Goal: Task Accomplishment & Management: Complete application form

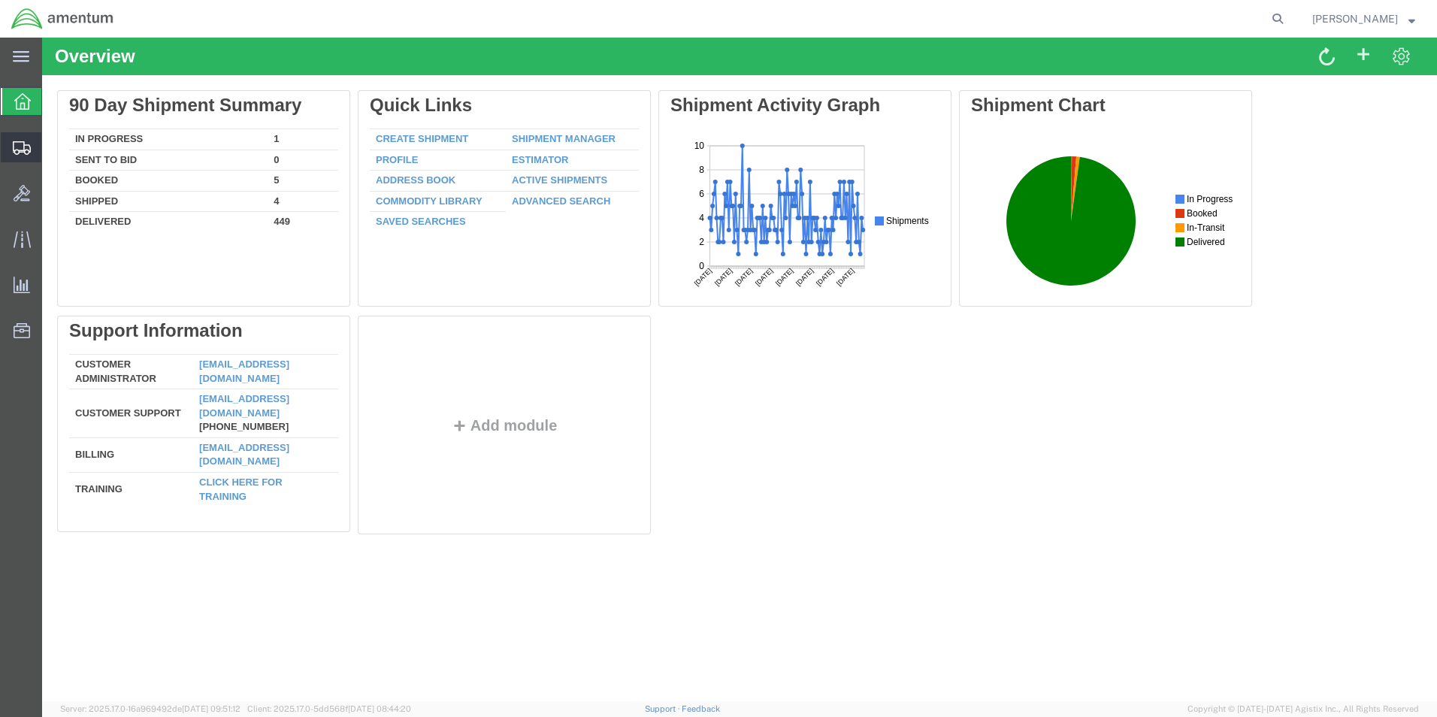
click at [0, 0] on span "Create Shipment" at bounding box center [0, 0] width 0 height 0
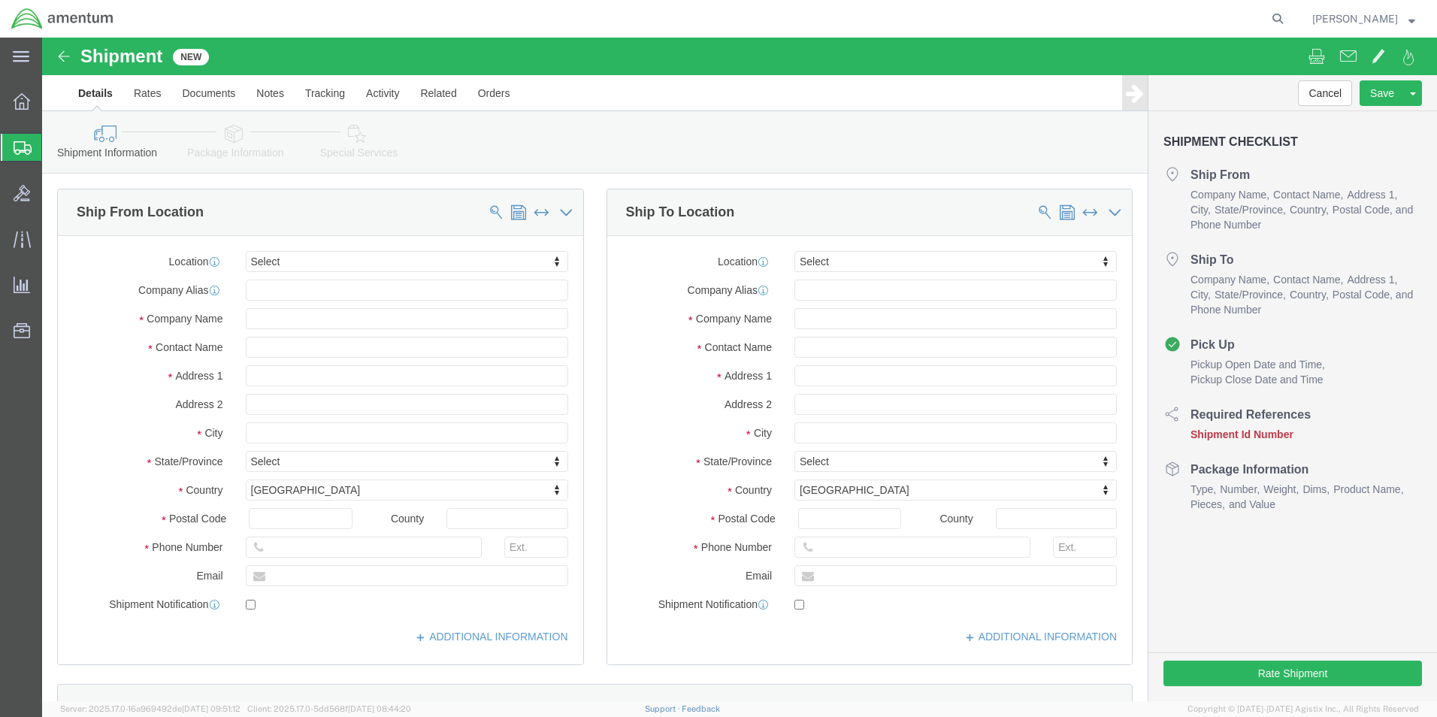
select select
click input "text"
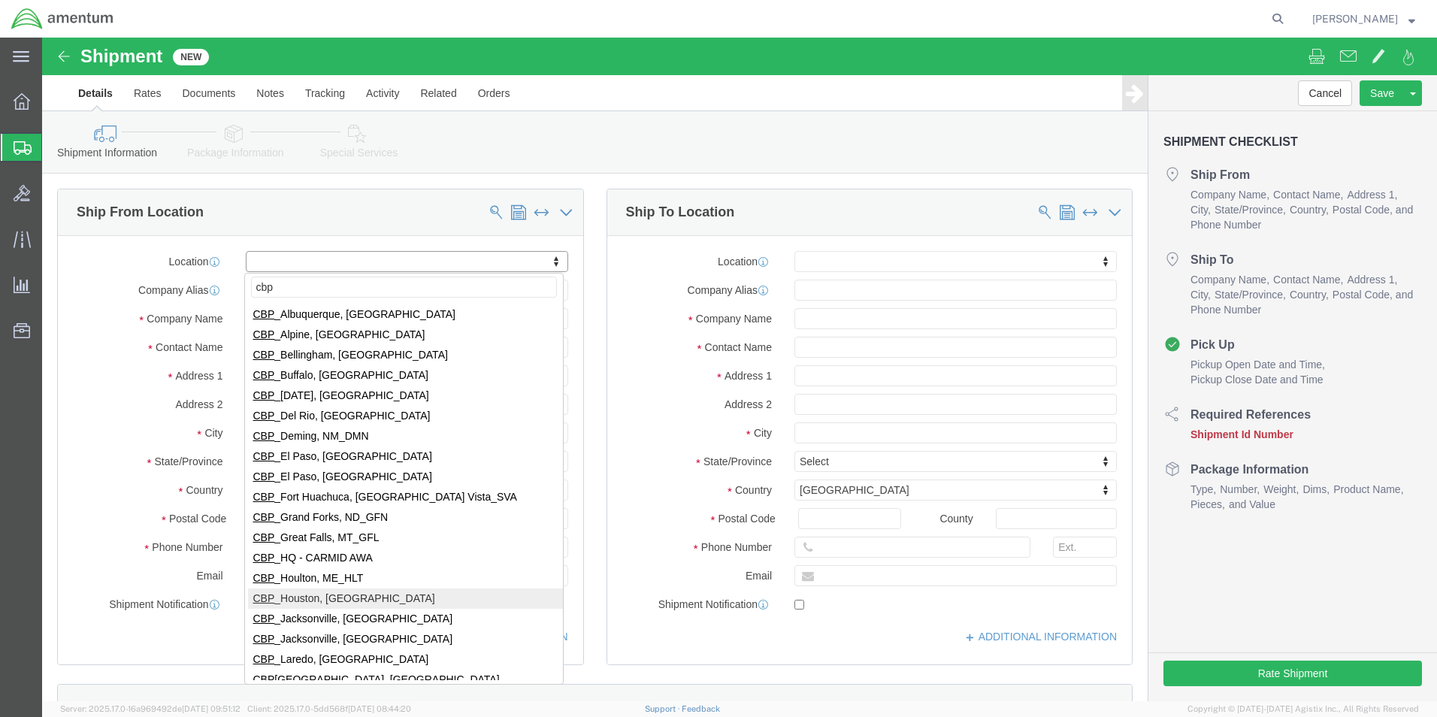
type input "cbp"
select select "49929"
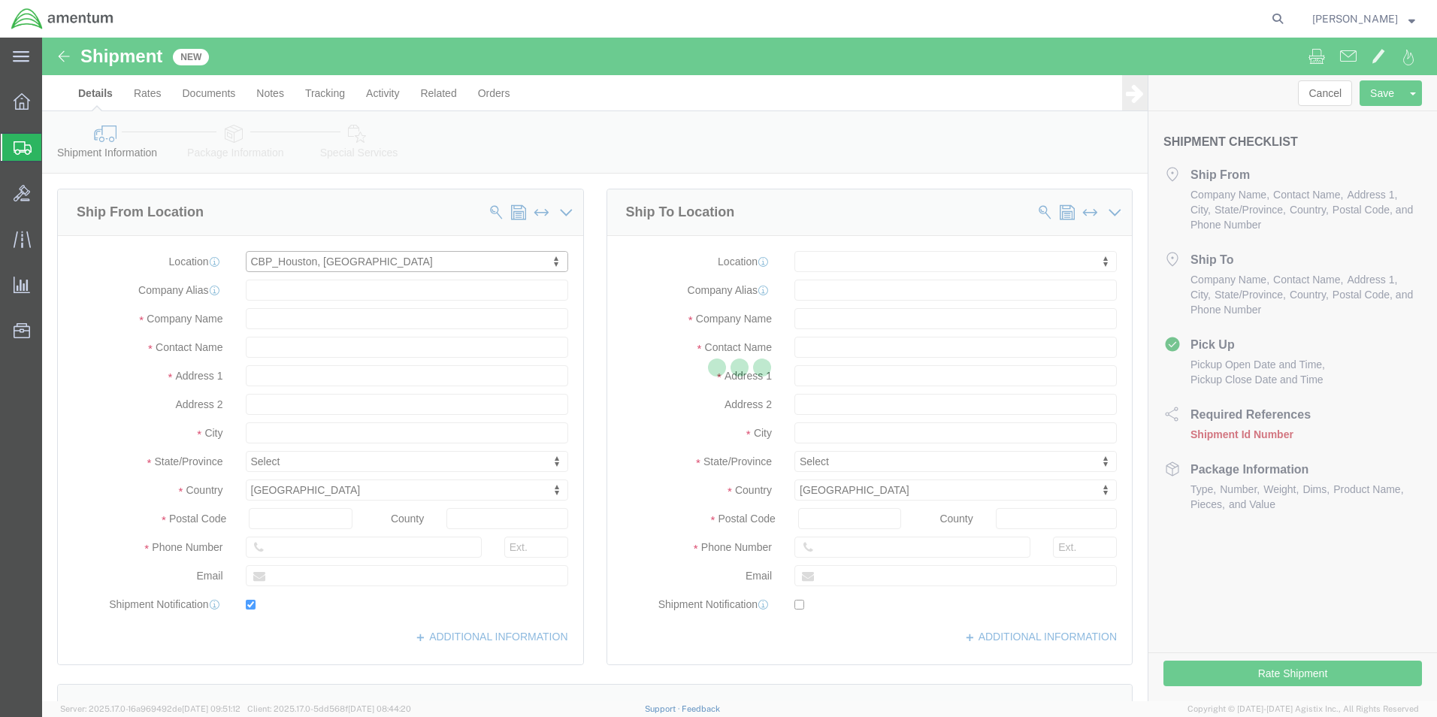
type input "[STREET_ADDRESS][PERSON_NAME]"
type input "Hangar 15A, c/o US CBP"
type input "77303"
type input "[PHONE_NUMBER]"
type input "[PERSON_NAME][EMAIL_ADDRESS][PERSON_NAME][DOMAIN_NAME]"
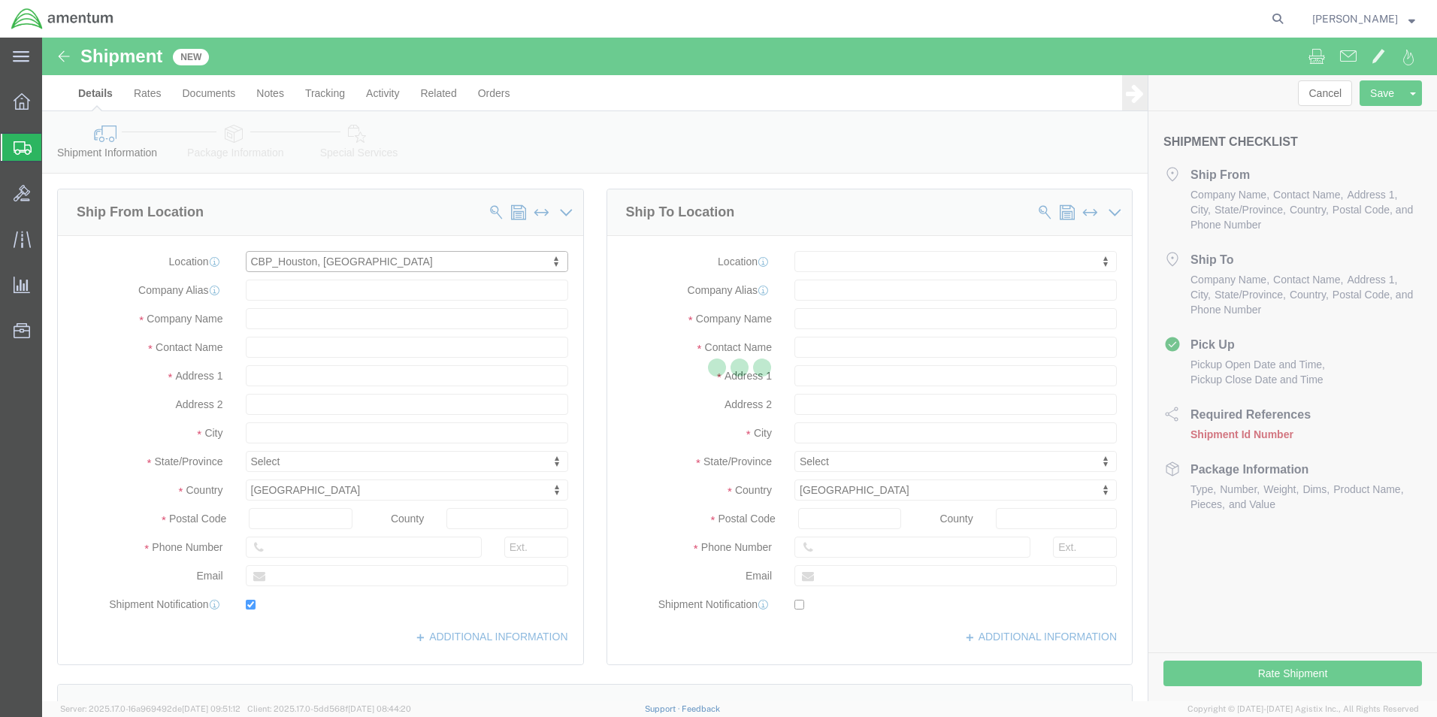
checkbox input "true"
type input "Amentum Services, Inc"
type input "[PERSON_NAME]"
type input "Conroe"
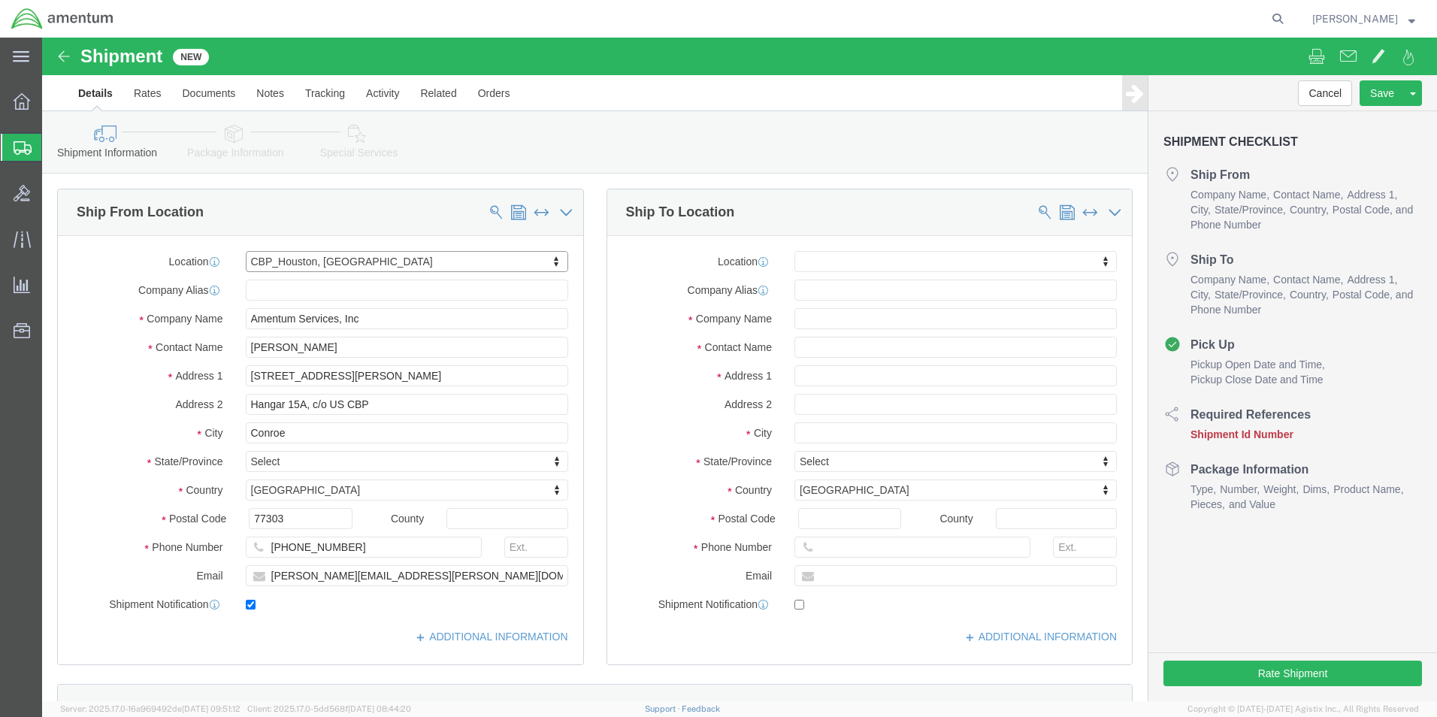
select select "[GEOGRAPHIC_DATA]"
click input "text"
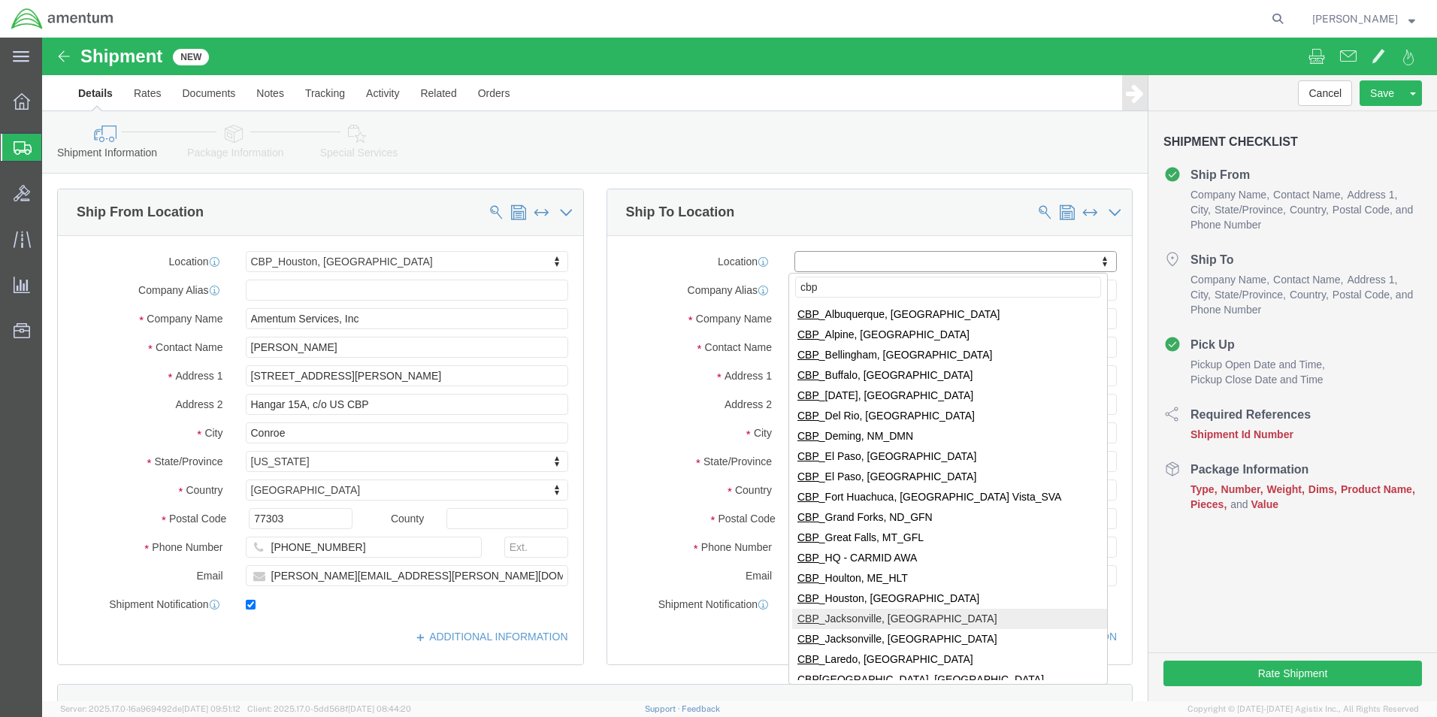
type input "cbp"
select select "49930"
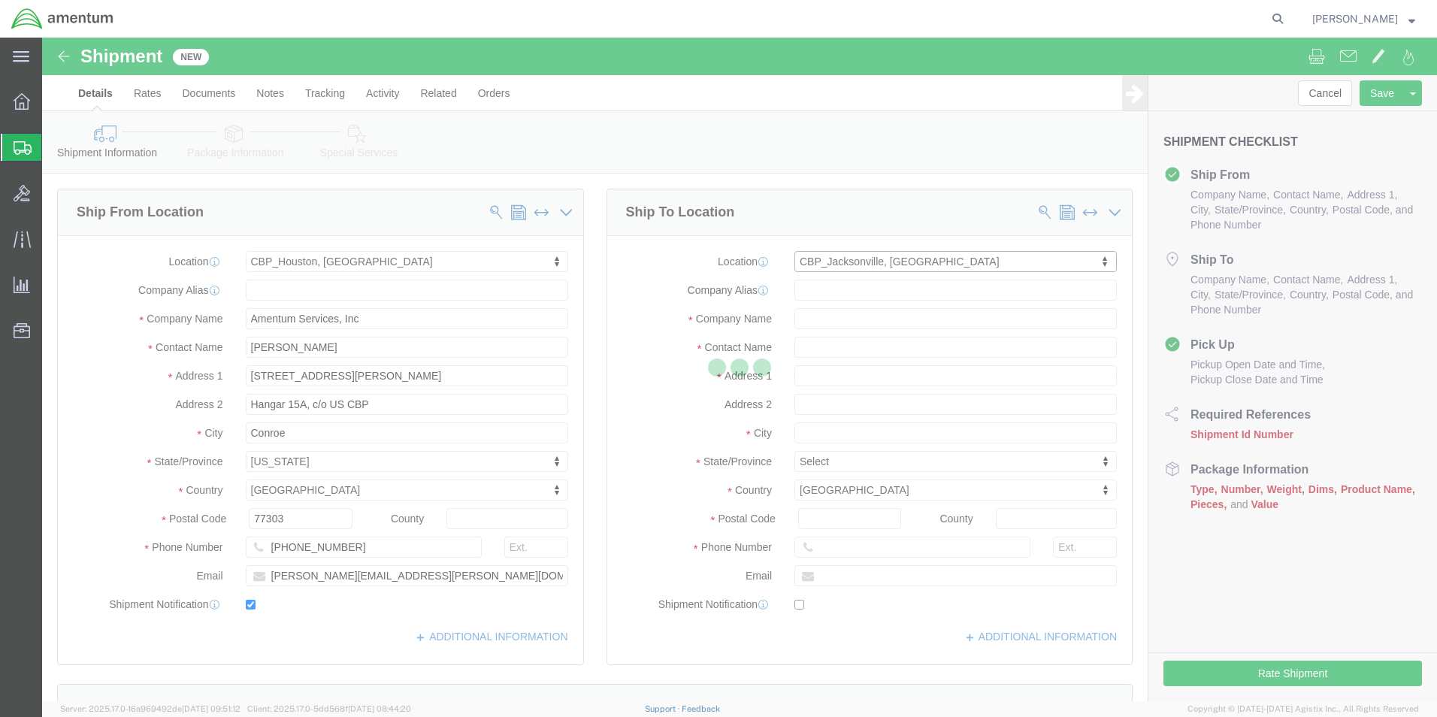
type input "Hangar 1002, [GEOGRAPHIC_DATA]"
type input "32212"
type input "[PHONE_NUMBER]"
type input "Amentum Services, Inc."
type input "[GEOGRAPHIC_DATA]"
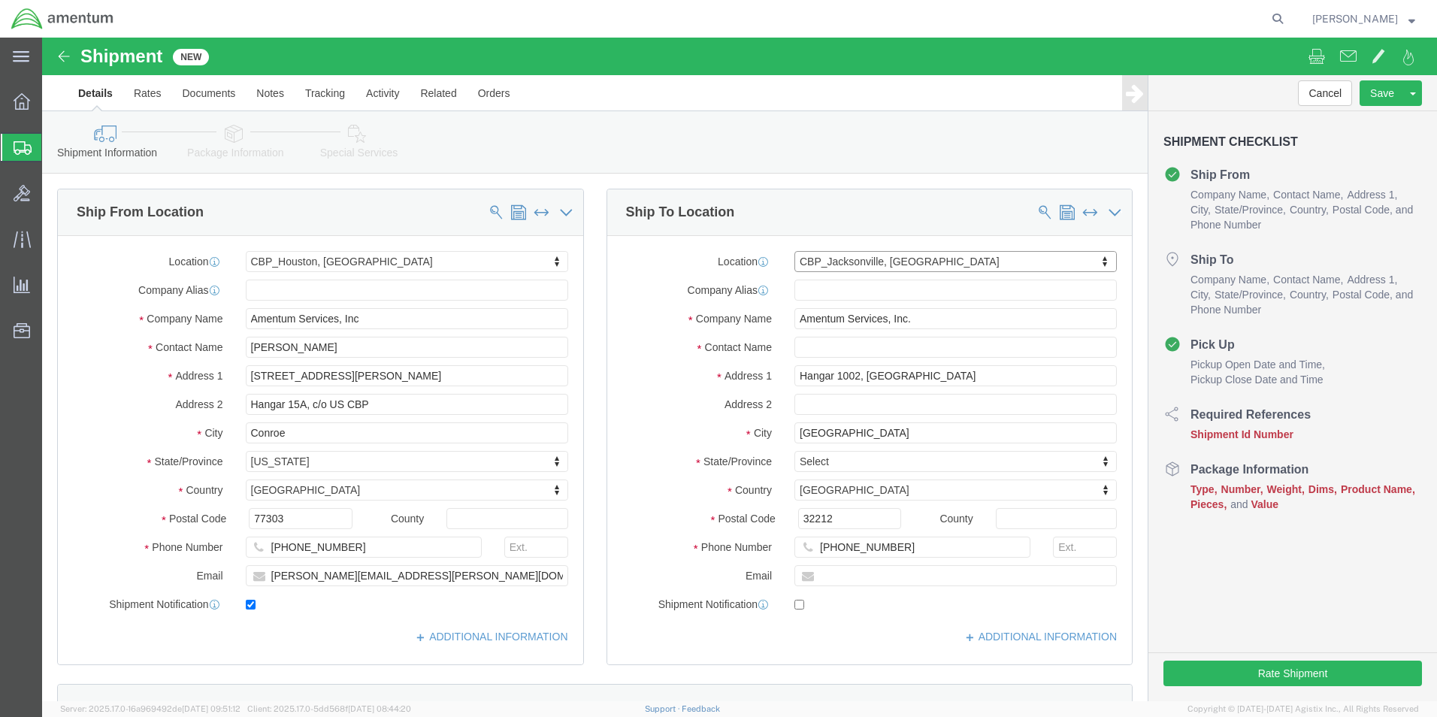
select select "FL"
click input "text"
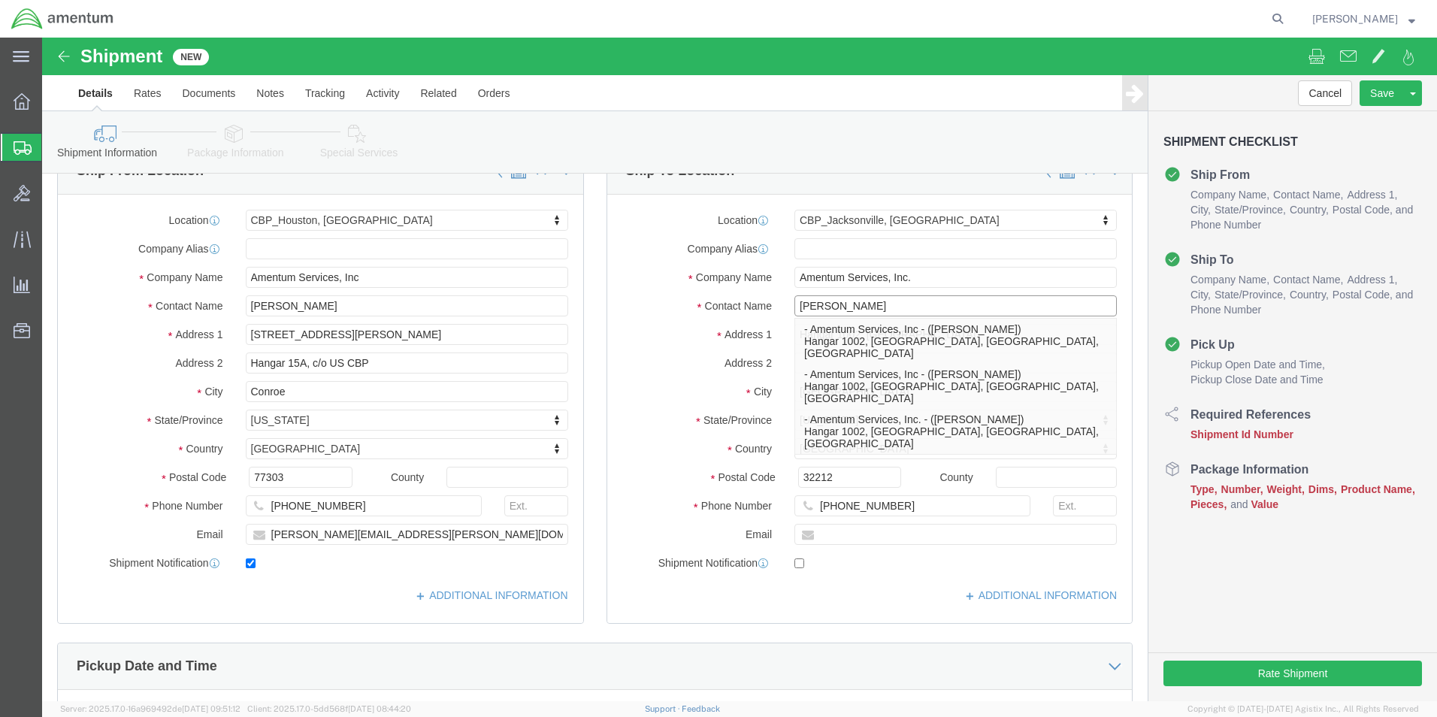
scroll to position [75, 0]
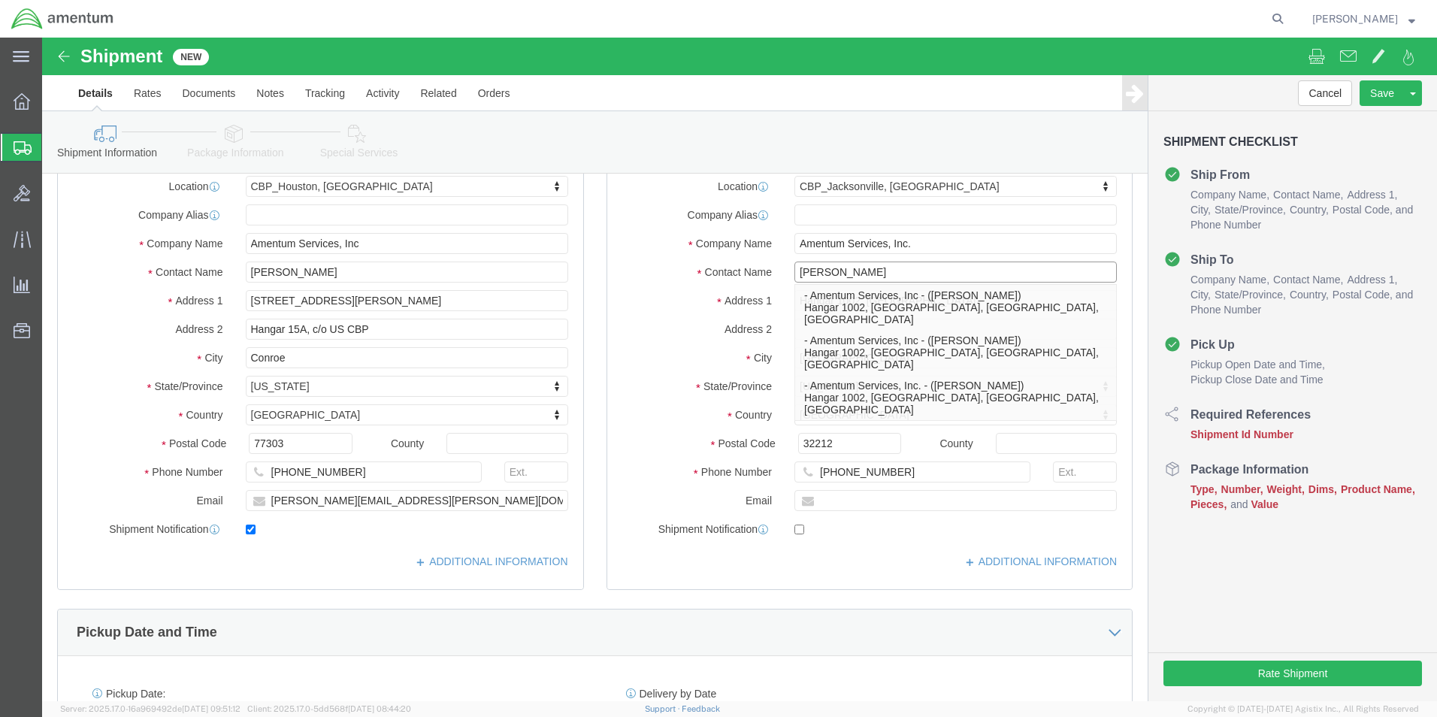
type input "[PERSON_NAME]"
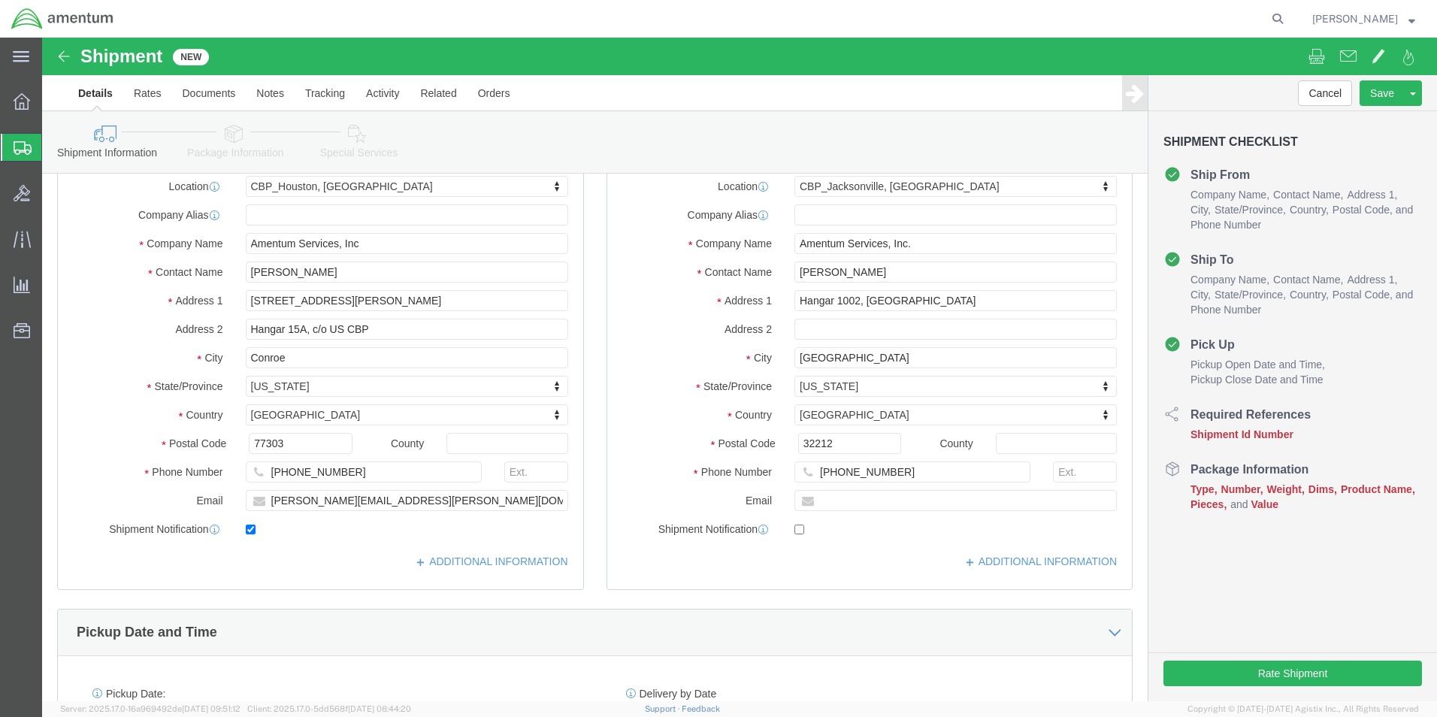
click div "ADDITIONAL INFORMATION"
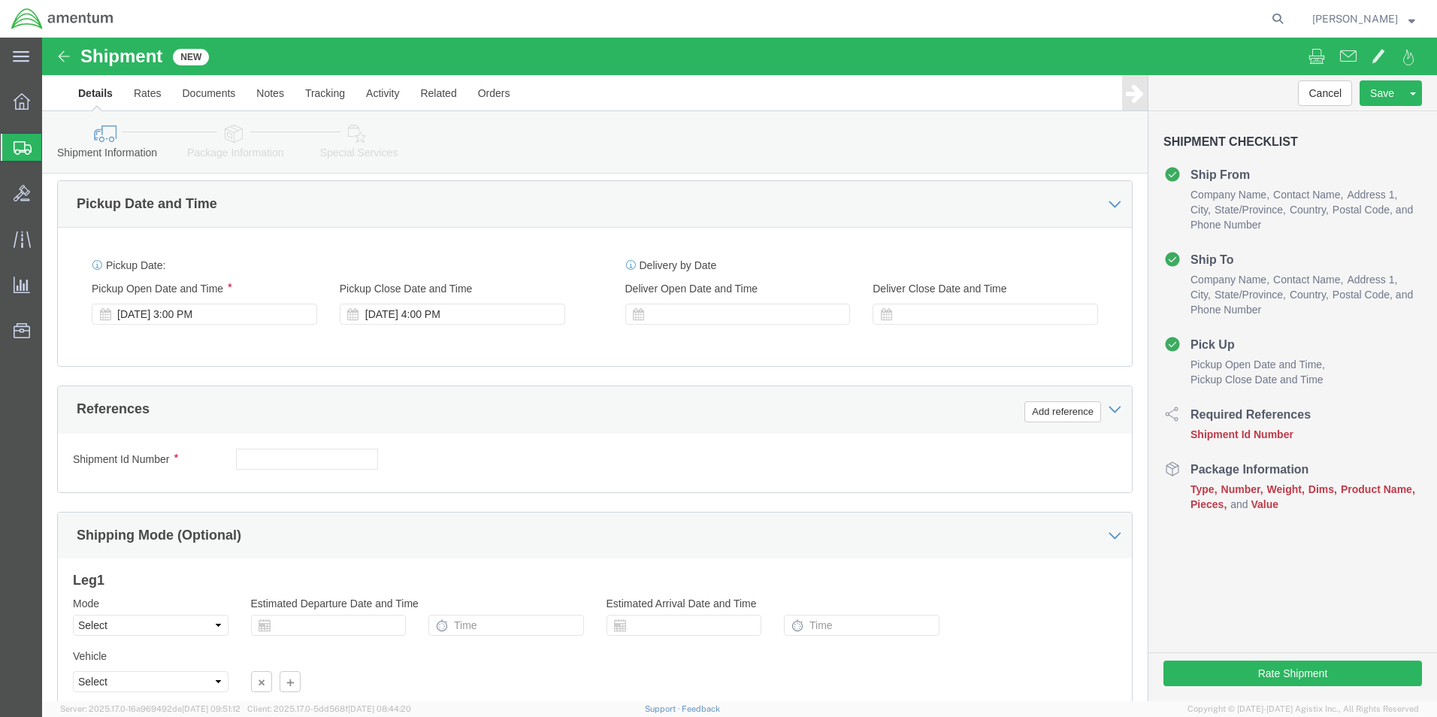
scroll to position [526, 0]
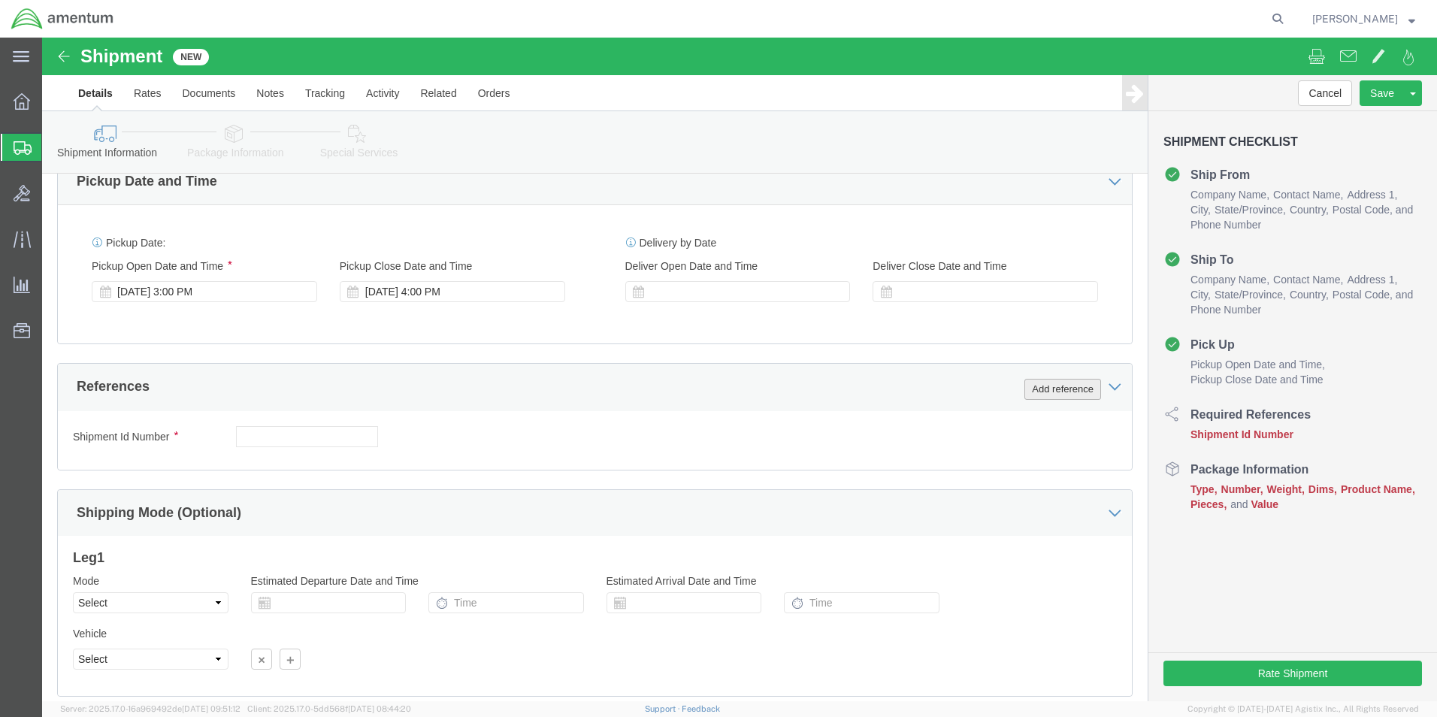
click button "Add reference"
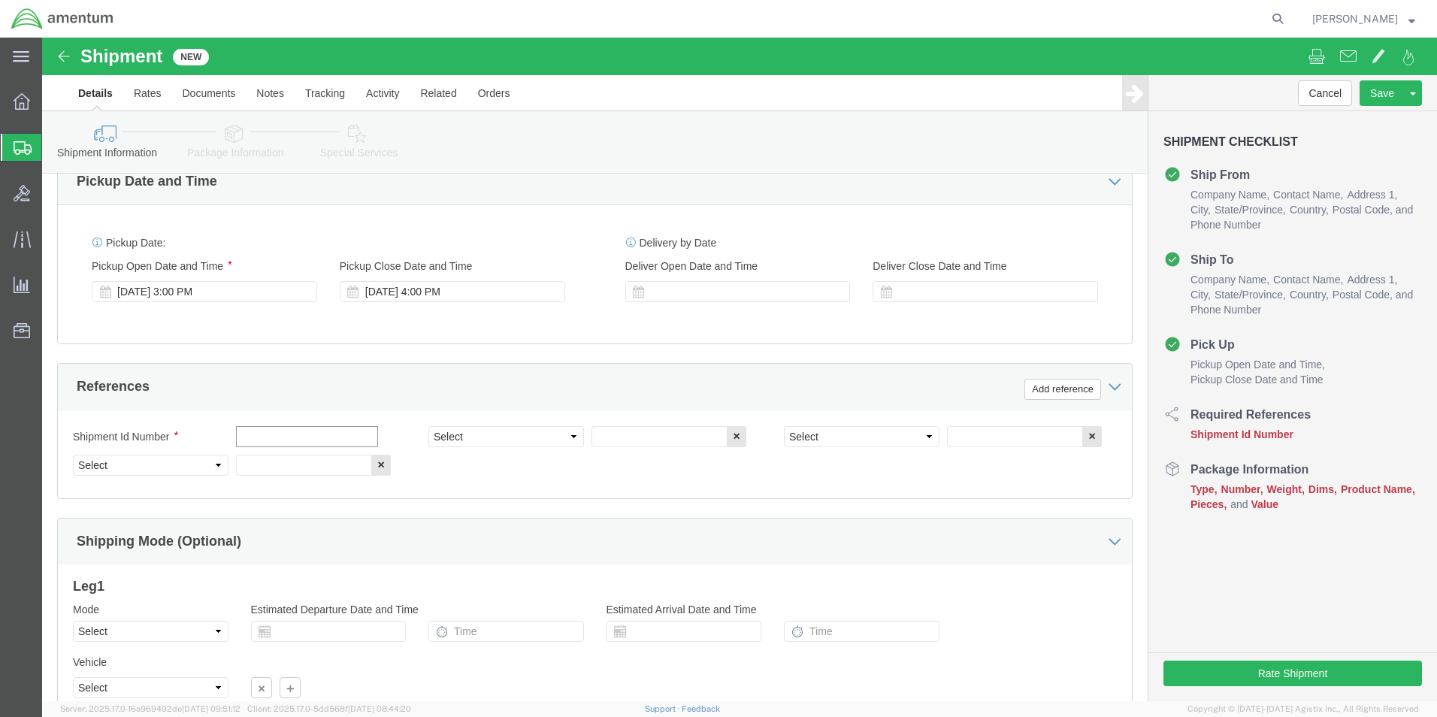
click input "text"
type input "[DATE]"
click select "Select Account Type Activity ID Airline Appointment Number ASN Batch Request # …"
select select "CUSTREF"
click select "Select Account Type Activity ID Airline Appointment Number ASN Batch Request # …"
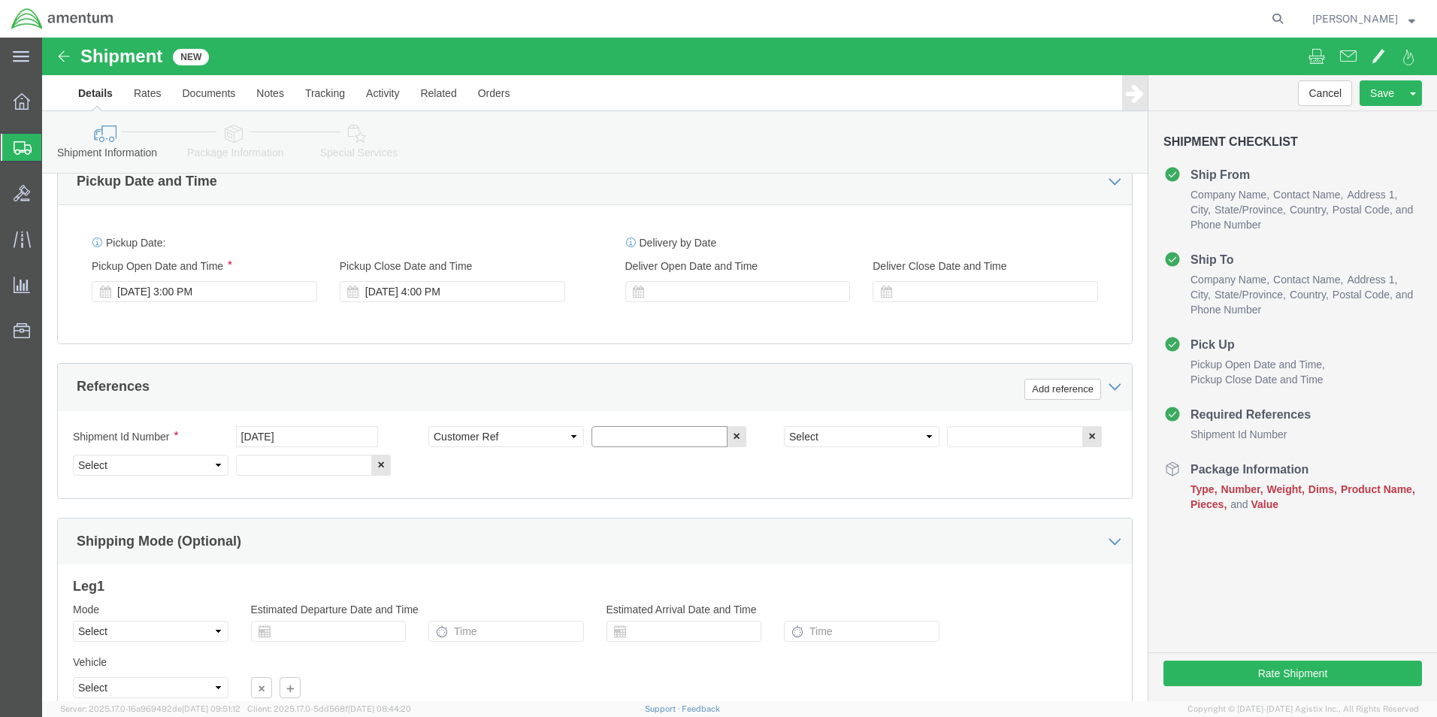
click input "text"
type input "USAGE 324938/325153"
click select "Select Account Type Activity ID Airline Appointment Number ASN Batch Request # …"
select select "PROJNUM"
click select "Select Account Type Activity ID Airline Appointment Number ASN Batch Request # …"
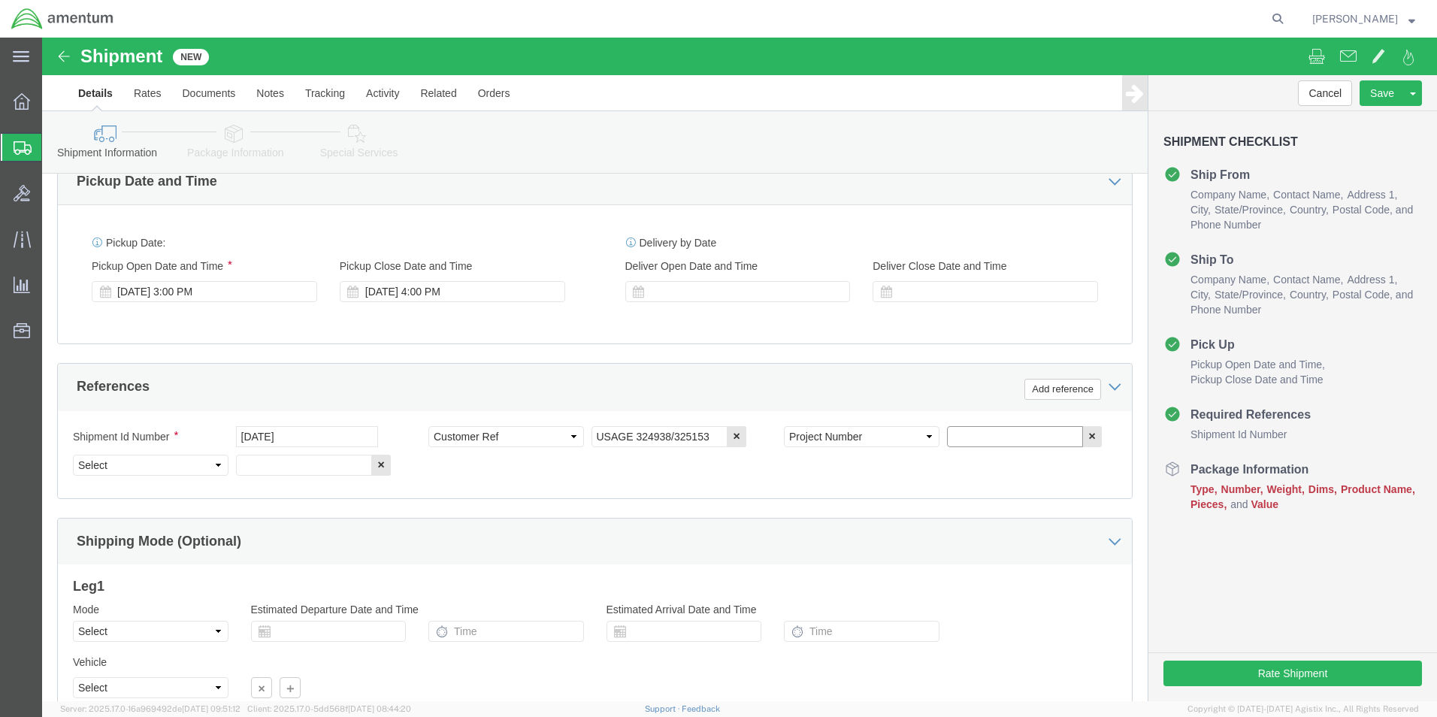
click input "text"
type input "6118.03.03.2219.000.EHO.0000"
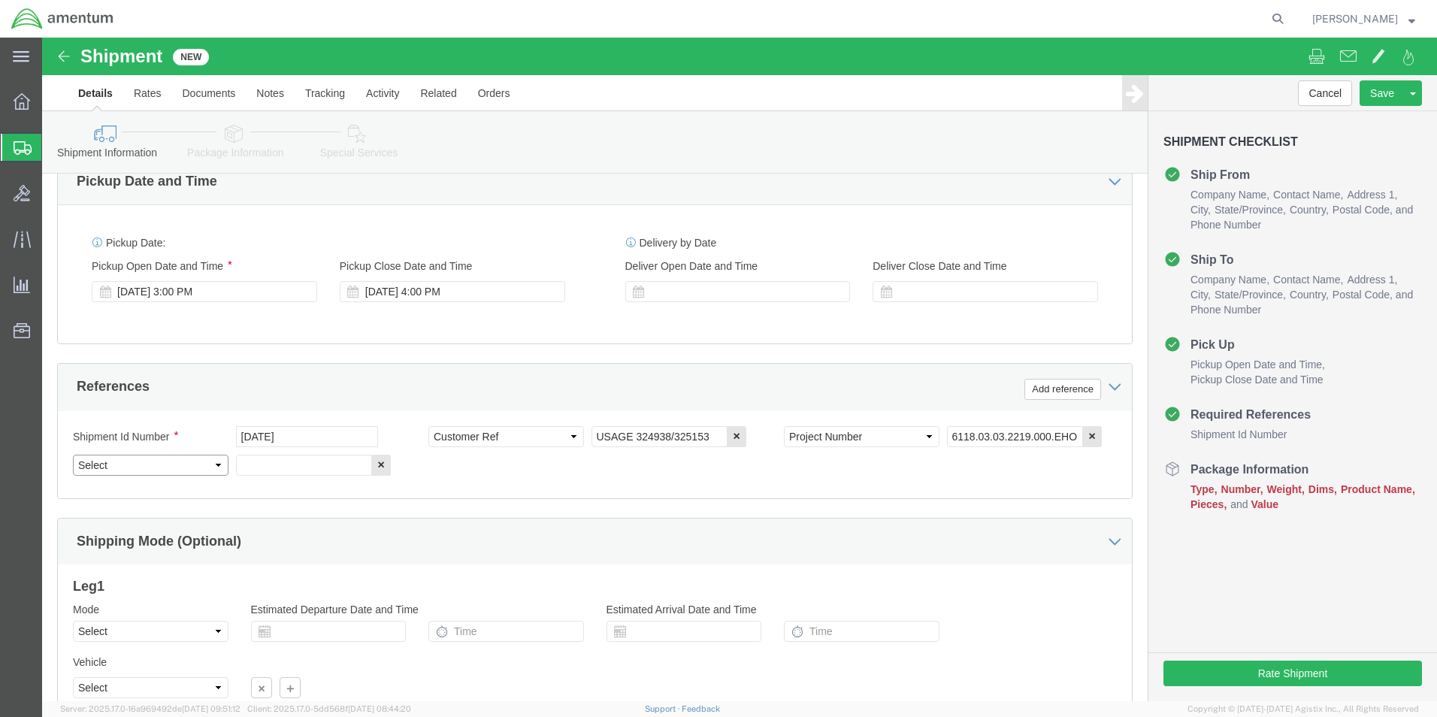
click select "Select Account Type Activity ID Airline Appointment Number ASN Batch Request # …"
select select "DEPT"
click select "Select Account Type Activity ID Airline Appointment Number ASN Batch Request # …"
click input "text"
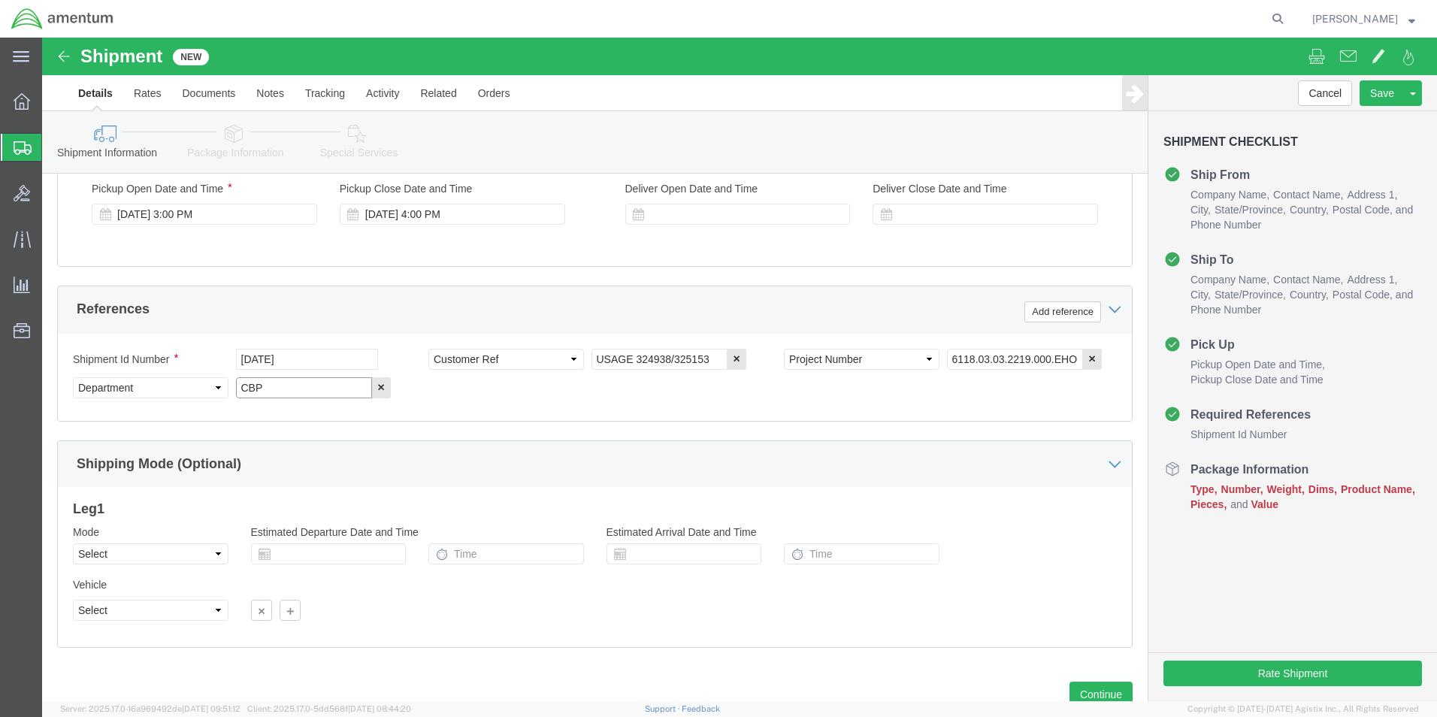
scroll to position [655, 0]
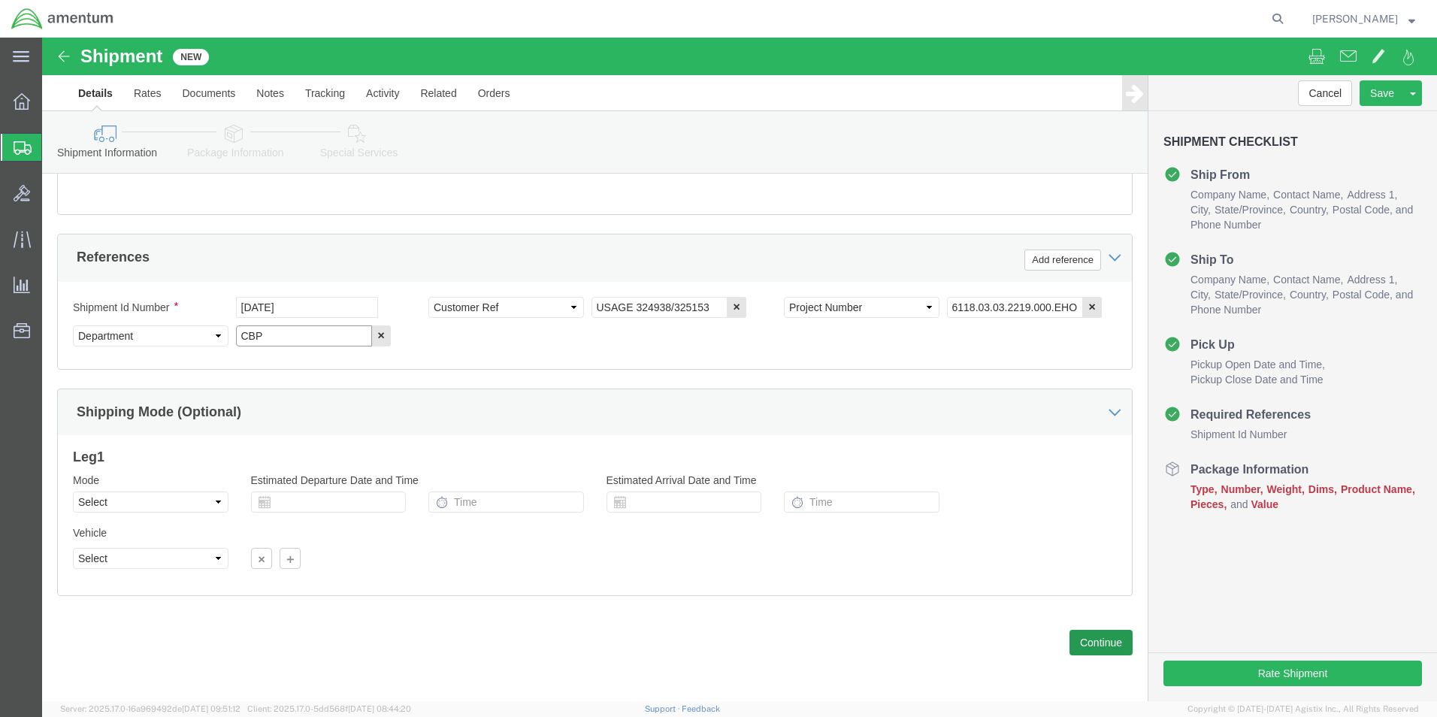
type input "CBP"
click button "Continue"
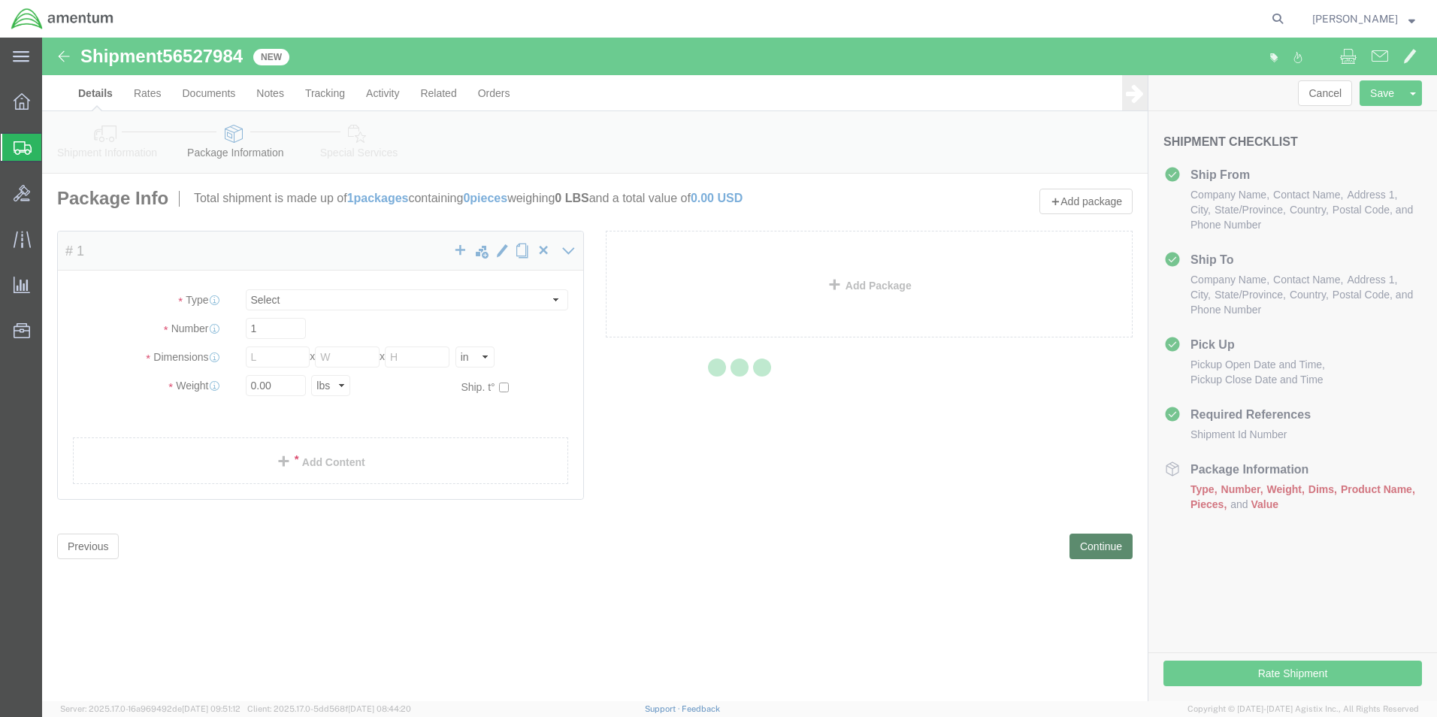
select select "CBOX"
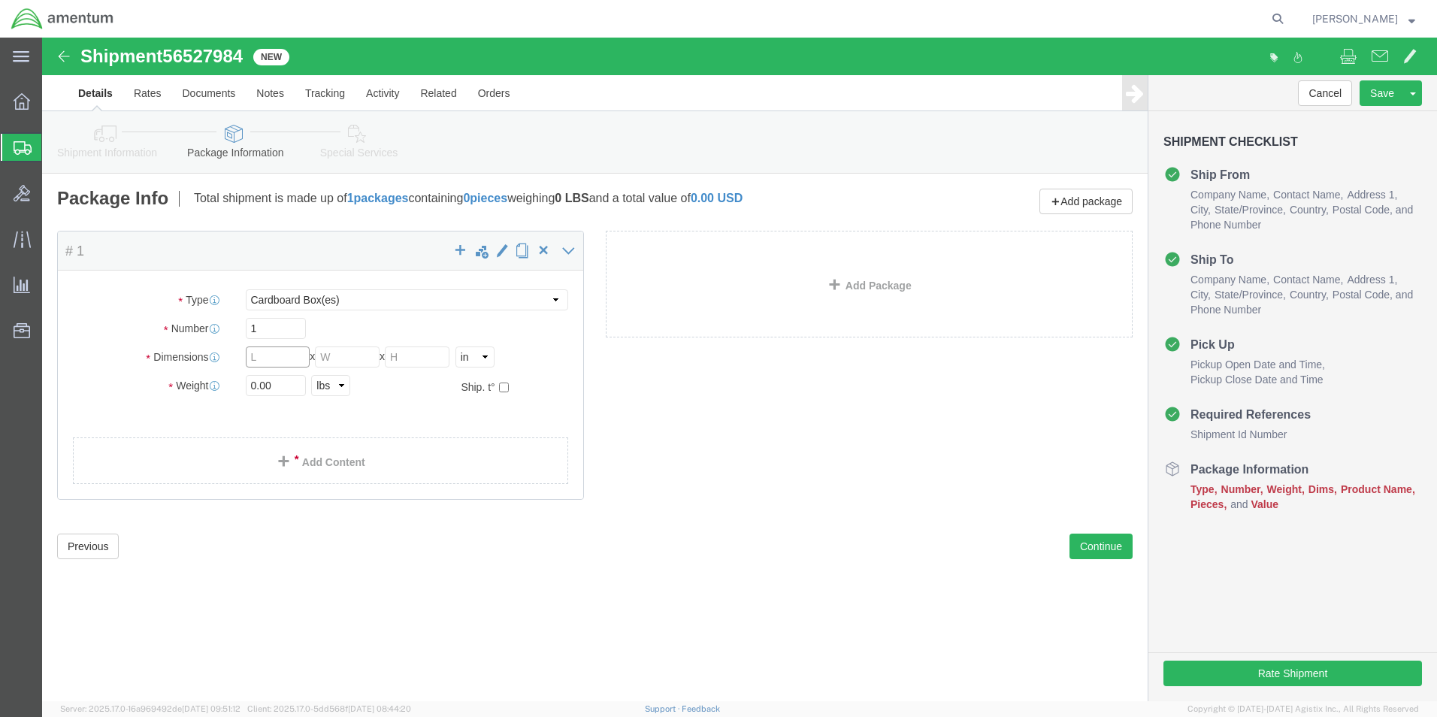
click input "text"
type input "77"
click input "text"
type input "8"
click input "77"
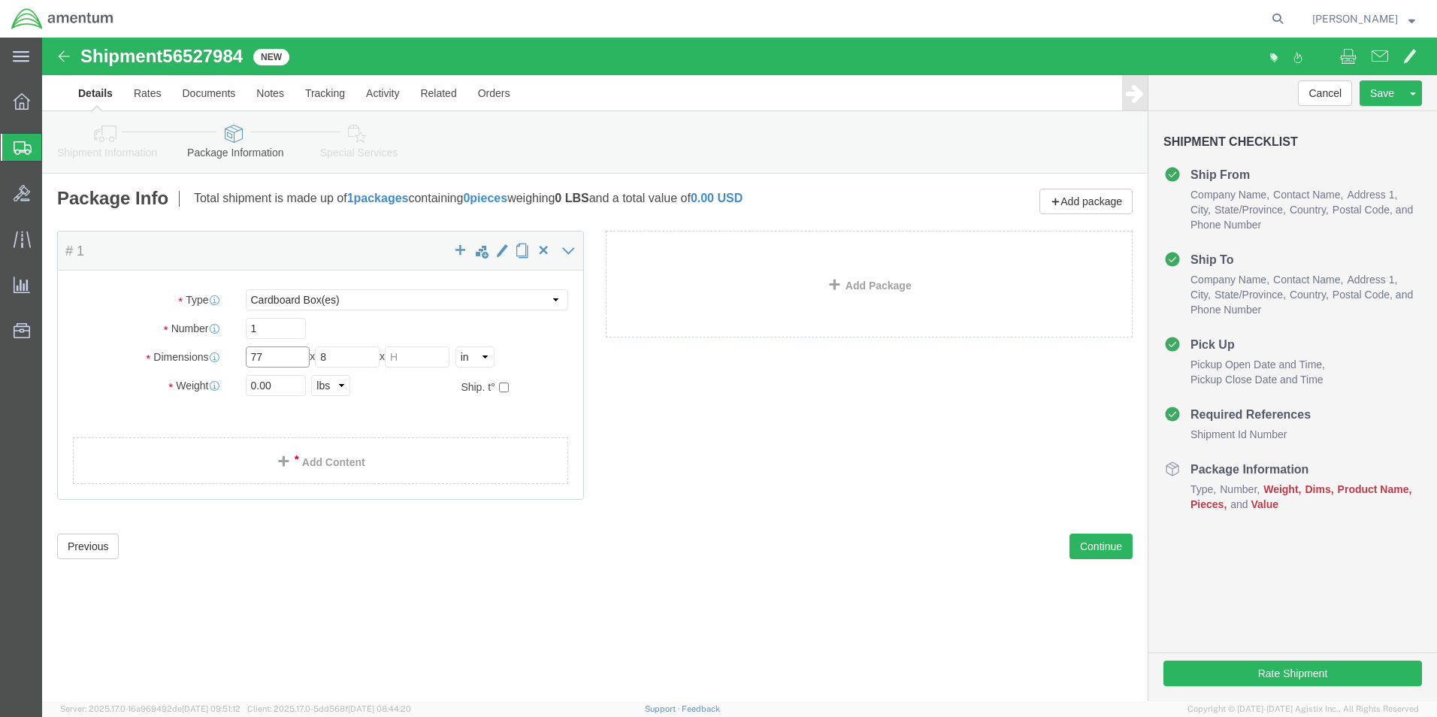
type input "7"
type input "11"
click input "text"
type input "2"
click input "0.00"
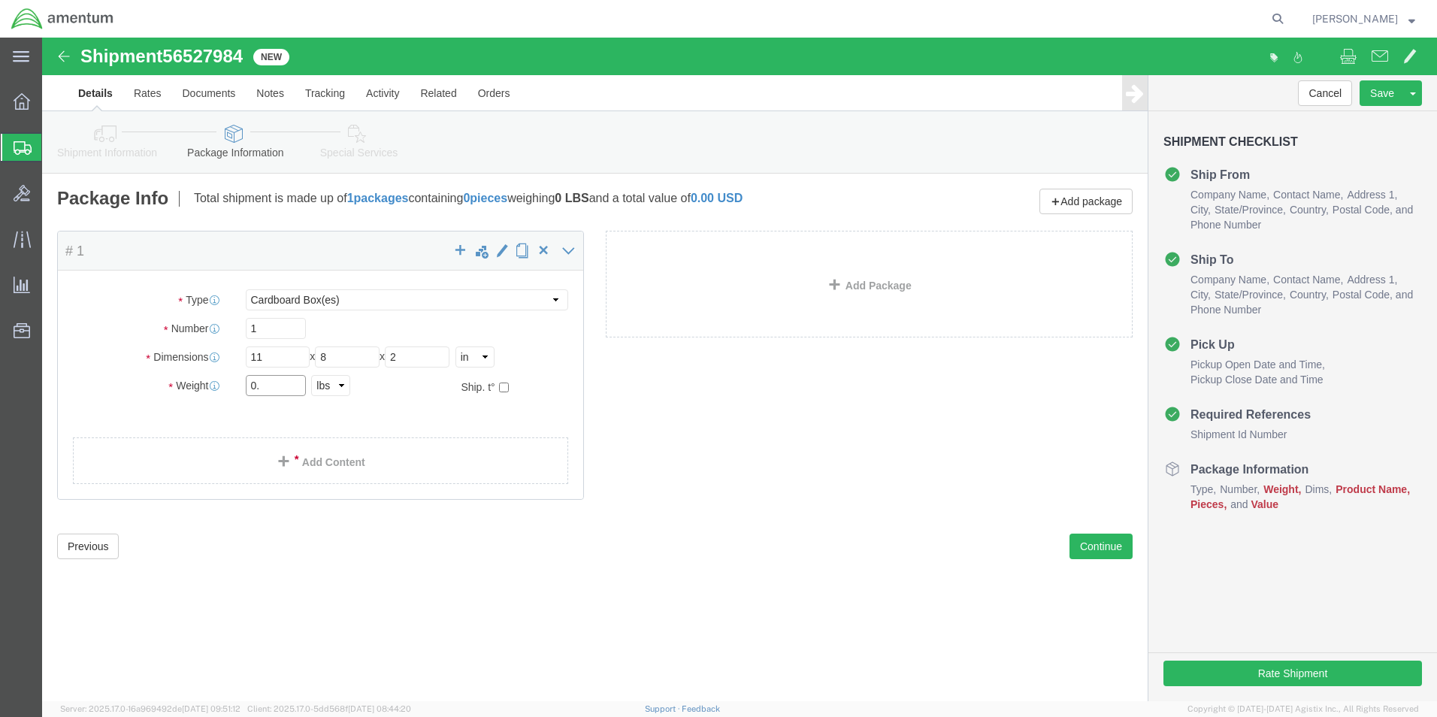
type input "0"
type input "1.00"
click link "Add Content"
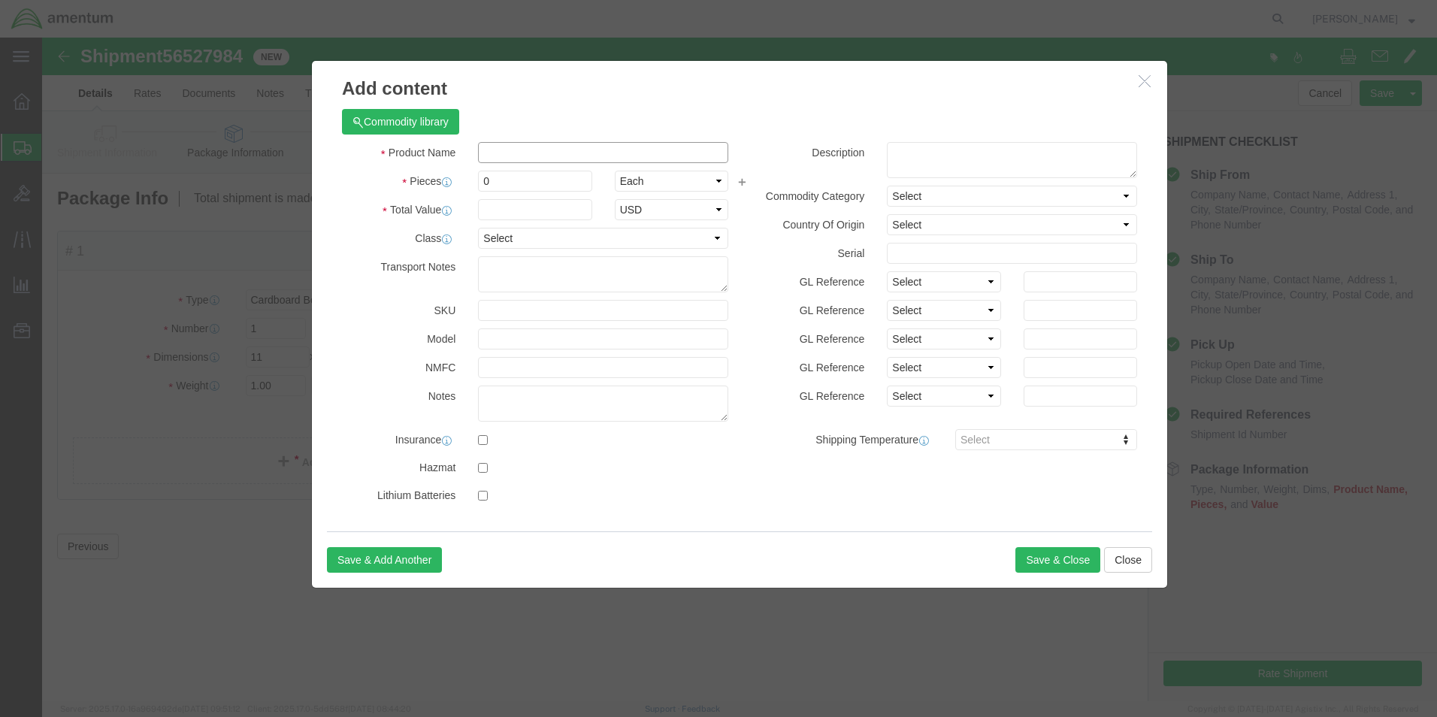
click input "text"
type input "ORING"
click input "0"
type input "10"
click input "text"
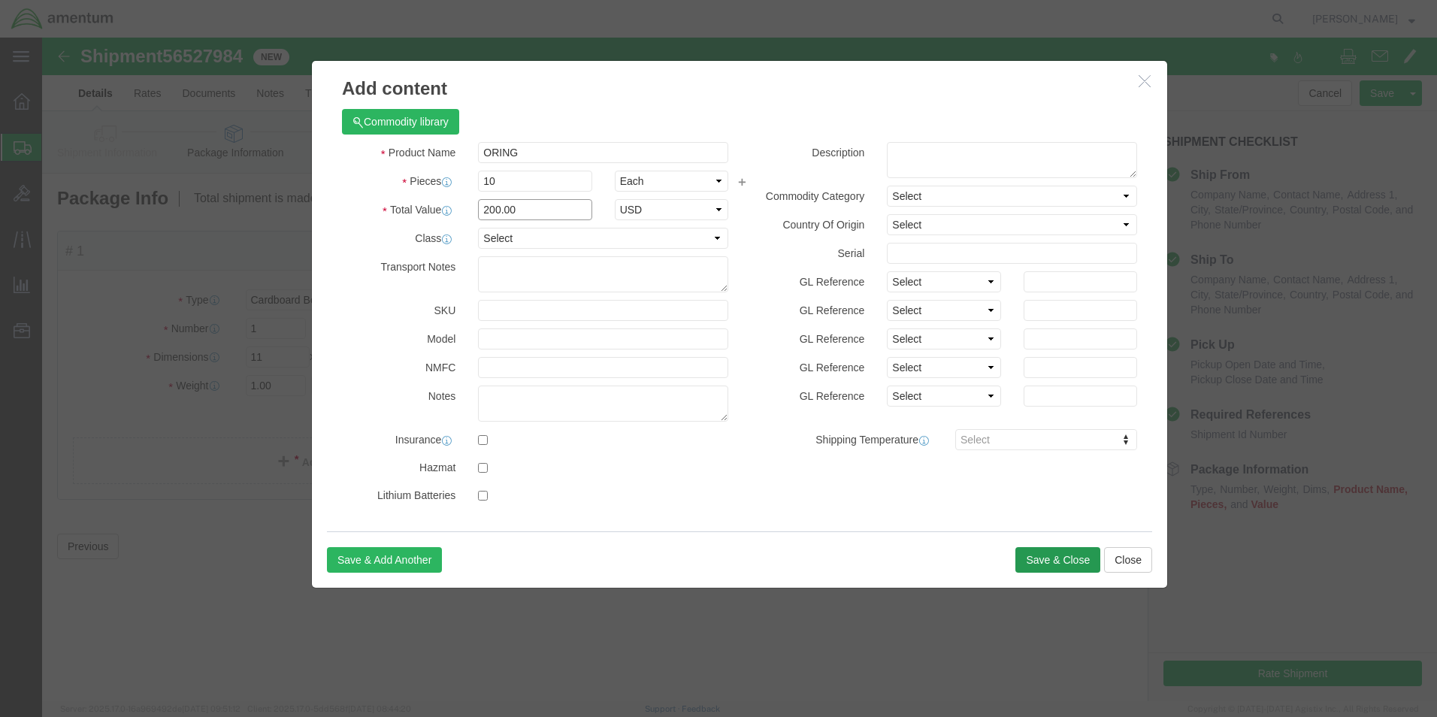
type input "200.00"
click button "Save & Close"
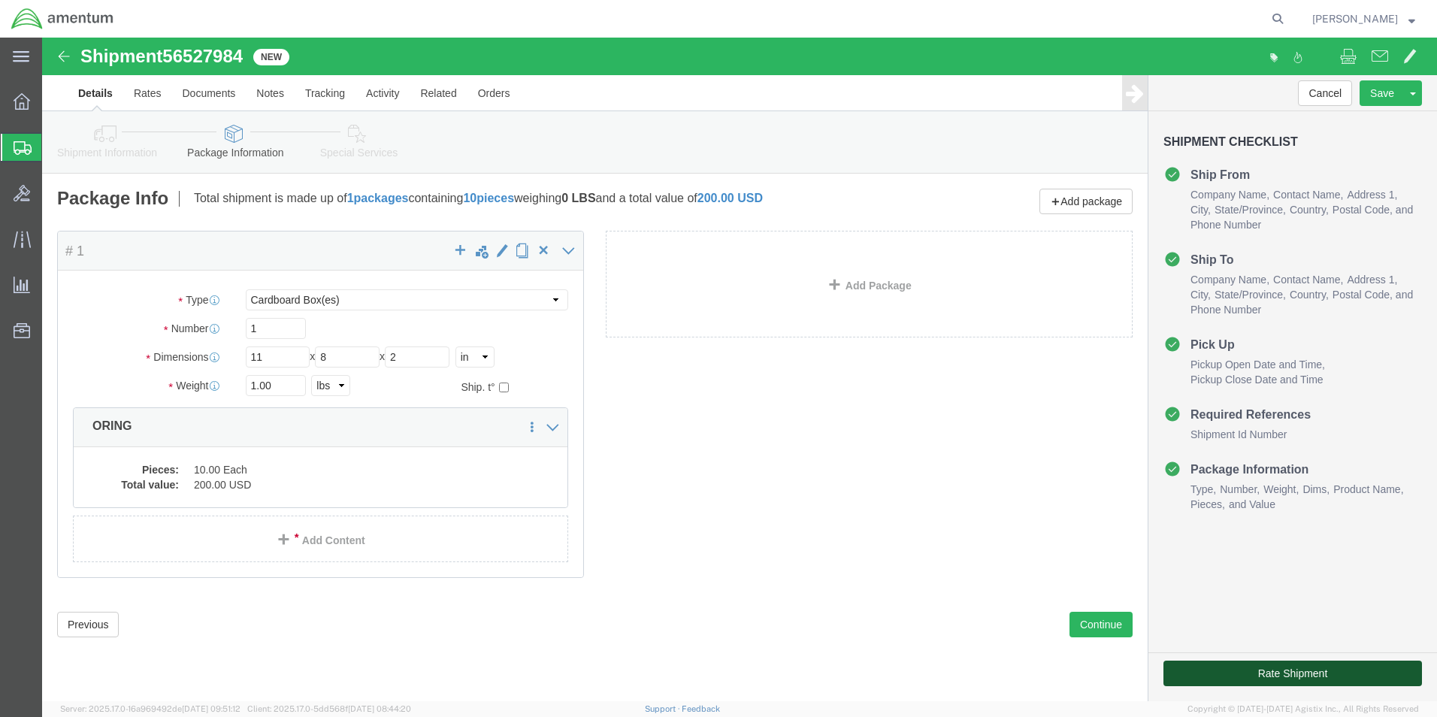
click button "Rate Shipment"
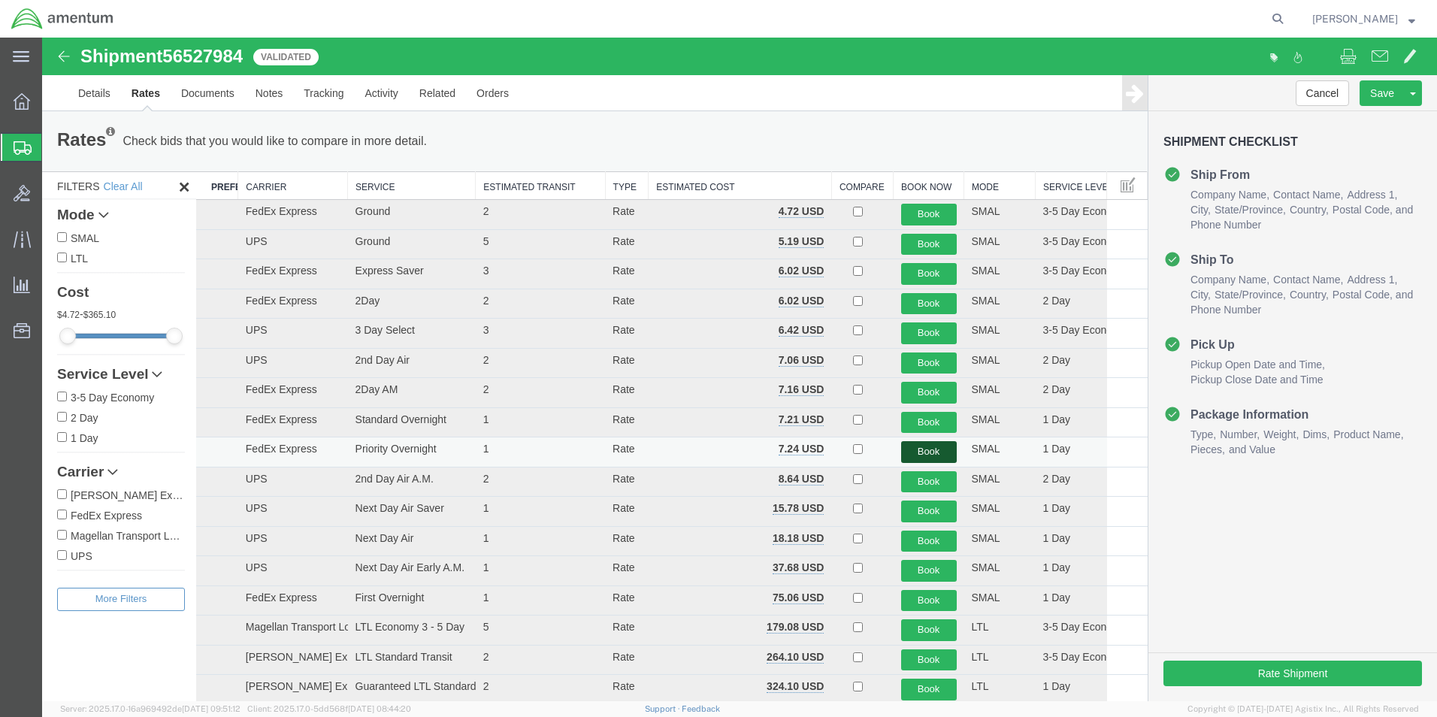
click at [919, 446] on button "Book" at bounding box center [929, 452] width 56 height 22
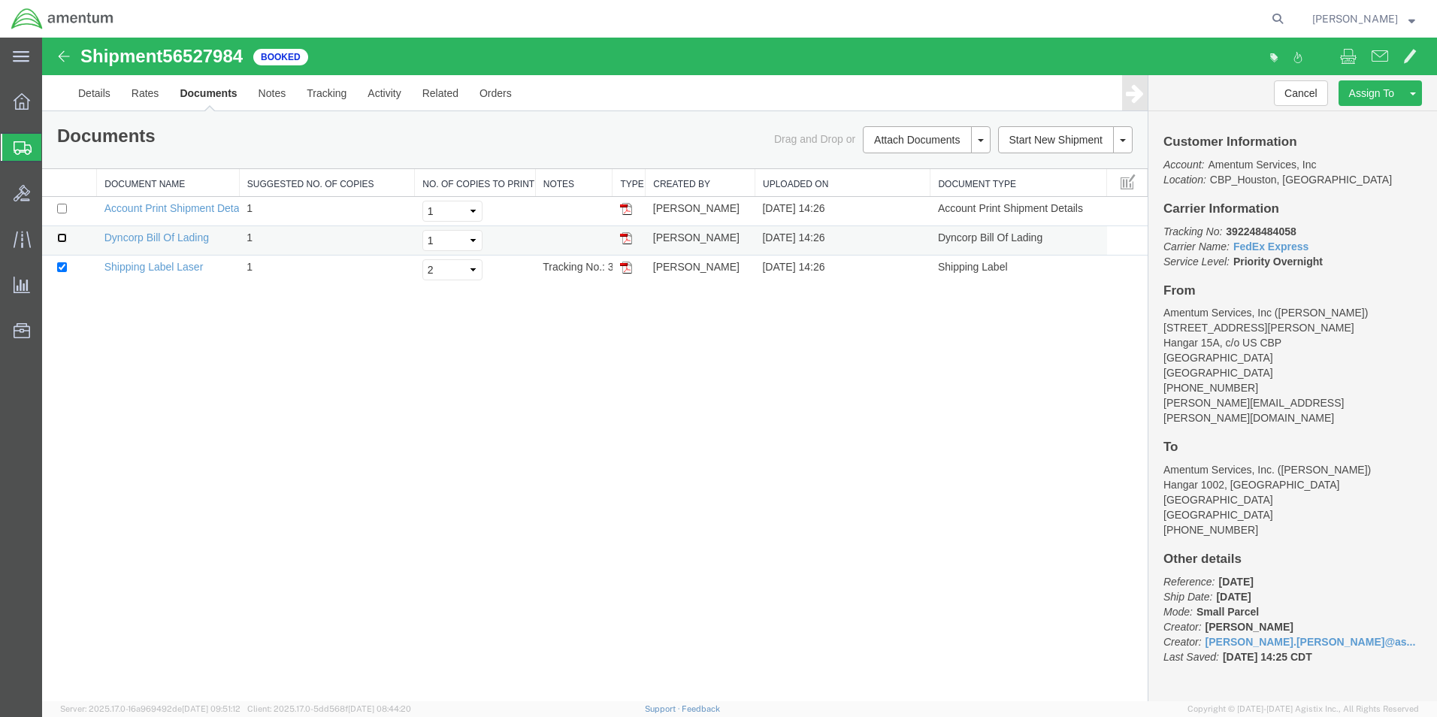
click at [61, 238] on input "checkbox" at bounding box center [62, 238] width 10 height 10
checkbox input "true"
click at [914, 167] on link "Print Documents" at bounding box center [924, 165] width 131 height 23
